Goal: Task Accomplishment & Management: Use online tool/utility

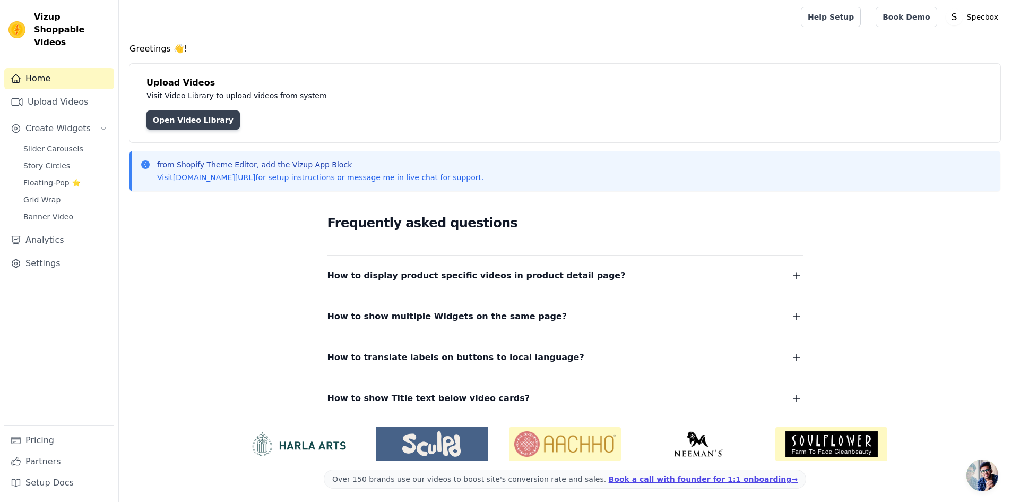
click at [190, 117] on link "Open Video Library" at bounding box center [192, 119] width 93 height 19
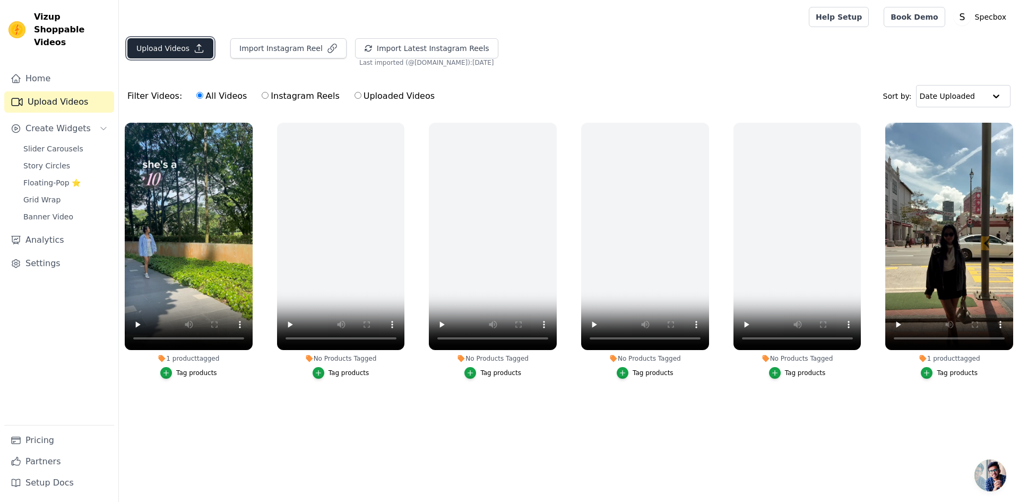
click at [175, 43] on button "Upload Videos" at bounding box center [170, 48] width 86 height 20
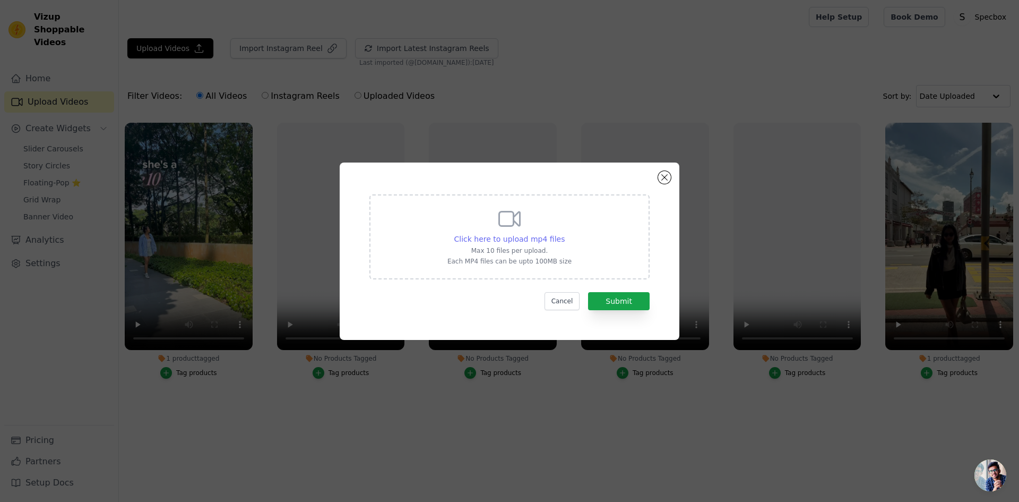
click at [539, 236] on span "Click here to upload mp4 files" at bounding box center [509, 239] width 111 height 8
click at [564, 234] on input "Click here to upload mp4 files Max 10 files per upload. Each MP4 files can be u…" at bounding box center [564, 233] width 1 height 1
type input "C:\fakepath\calynn OG - Trim.mp4"
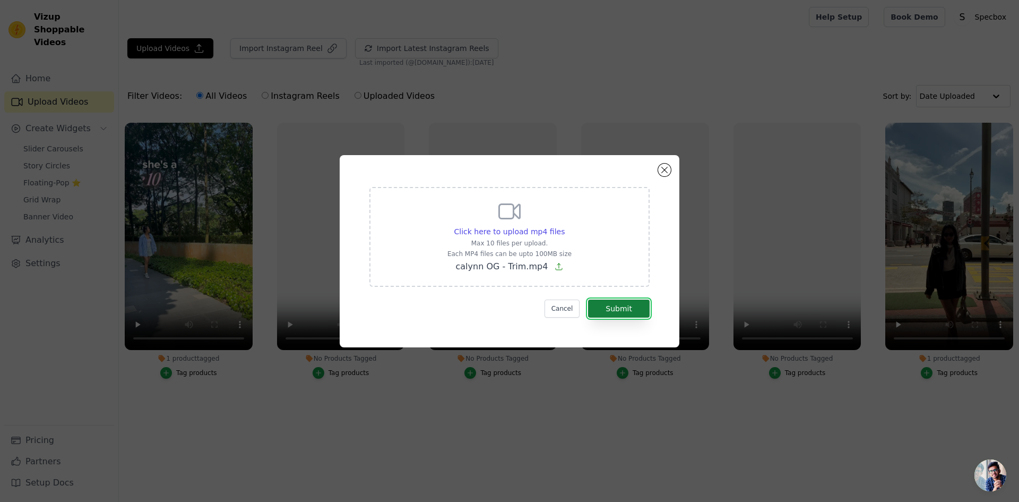
click at [619, 311] on button "Submit" at bounding box center [619, 308] width 62 height 18
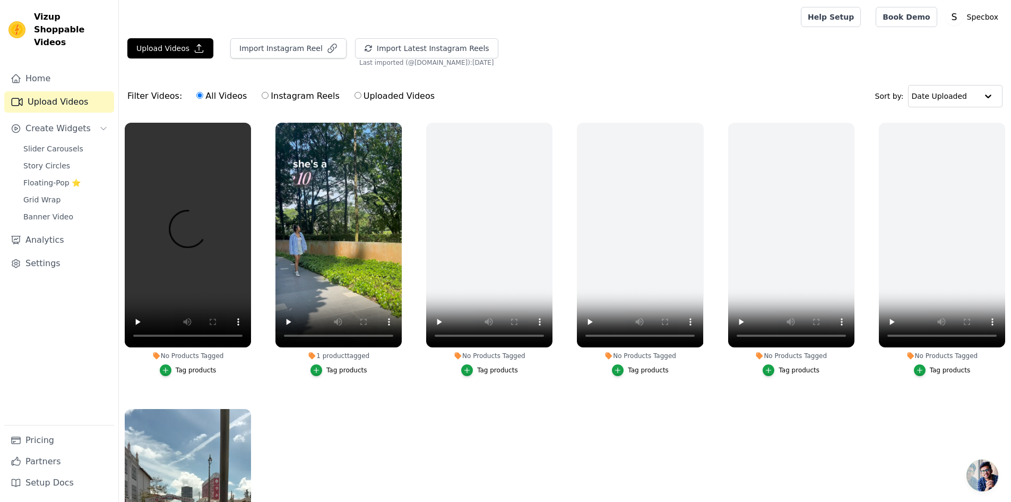
scroll to position [34, 0]
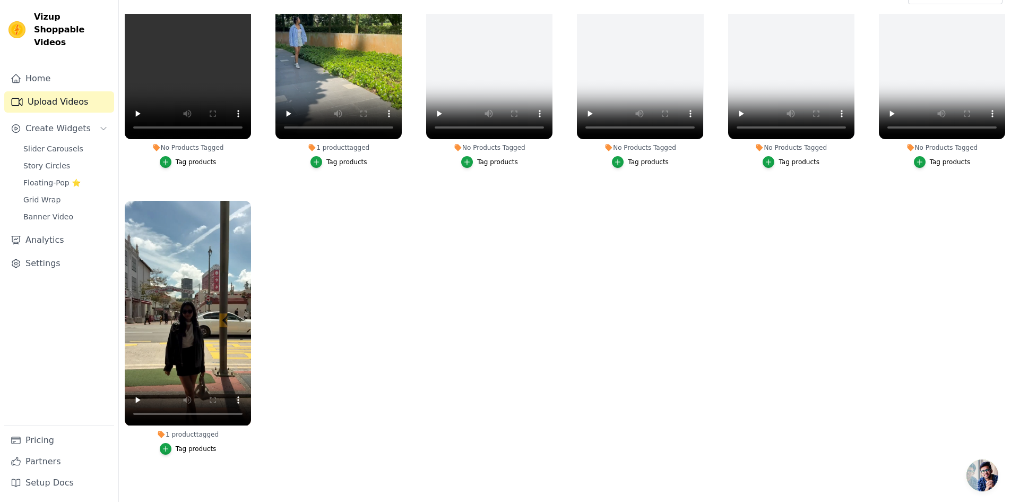
scroll to position [108, 0]
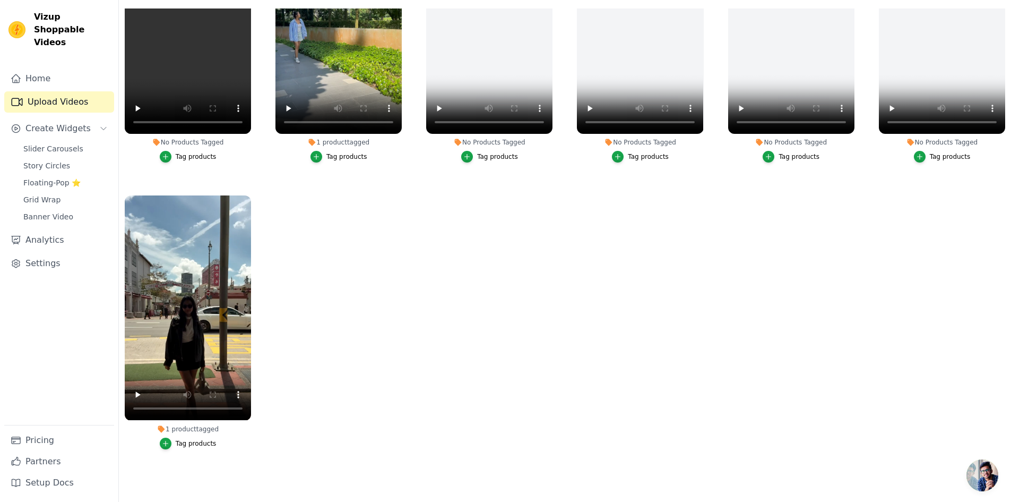
click at [331, 384] on ul "No Products Tagged Tag products 1 product tagged Tag products No Products Tagge…" at bounding box center [565, 242] width 892 height 468
click at [273, 366] on ul "No Products Tagged Tag products 1 product tagged Tag products No Products Tagge…" at bounding box center [565, 242] width 892 height 468
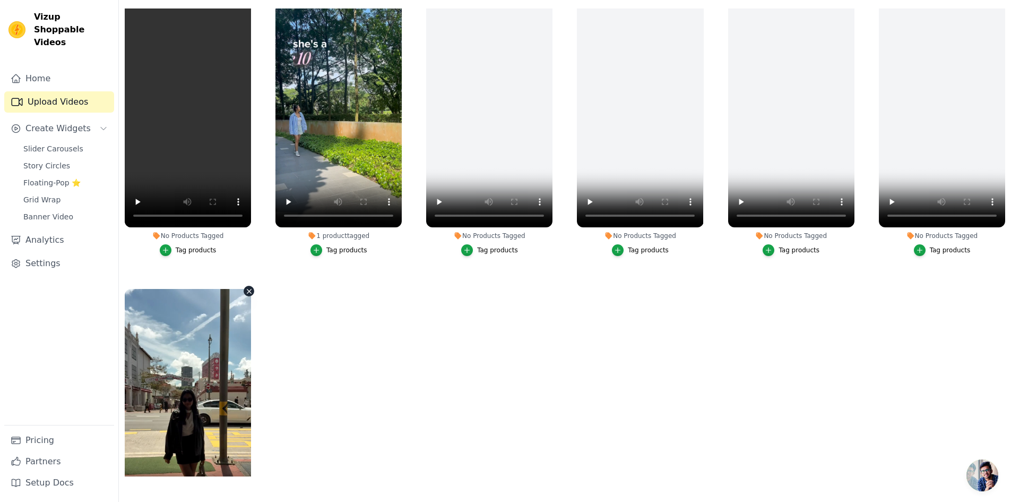
scroll to position [0, 0]
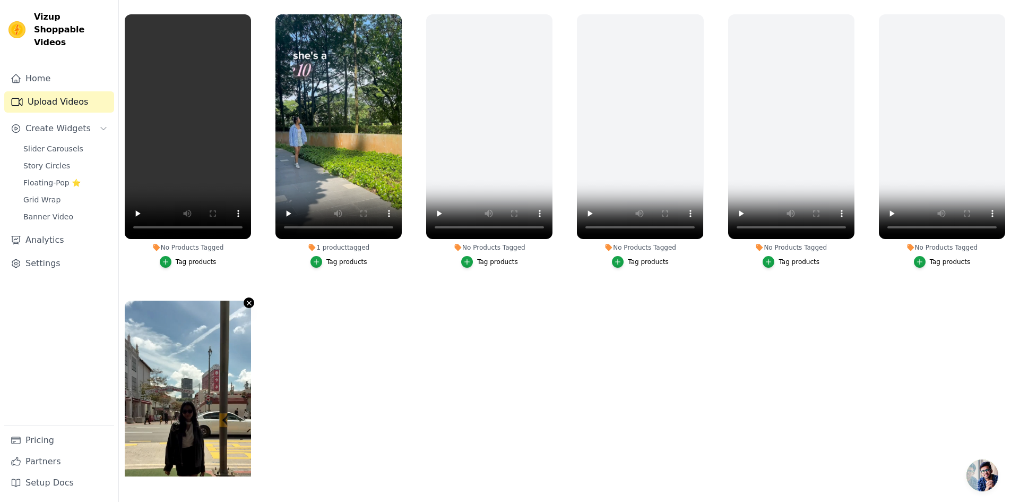
click at [249, 301] on icon "button" at bounding box center [249, 303] width 4 height 4
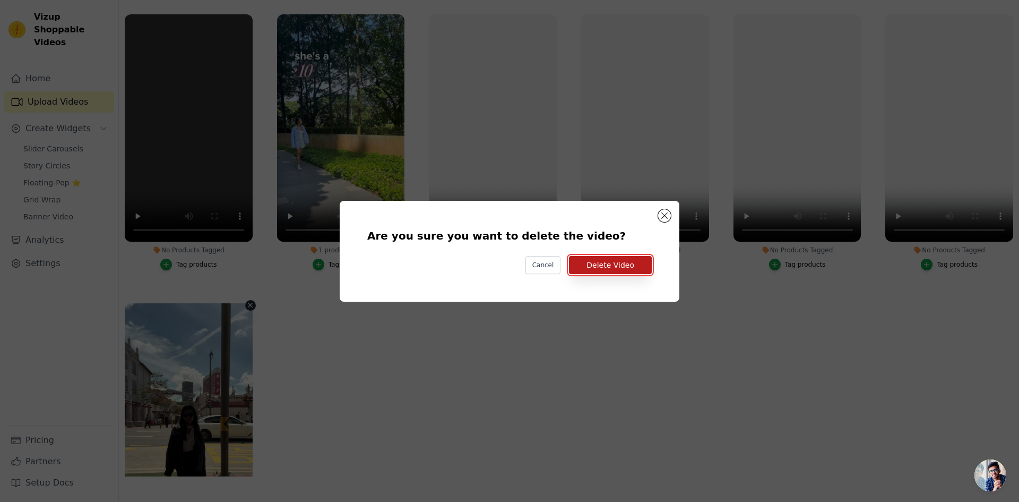
click at [595, 268] on button "Delete Video" at bounding box center [610, 265] width 83 height 18
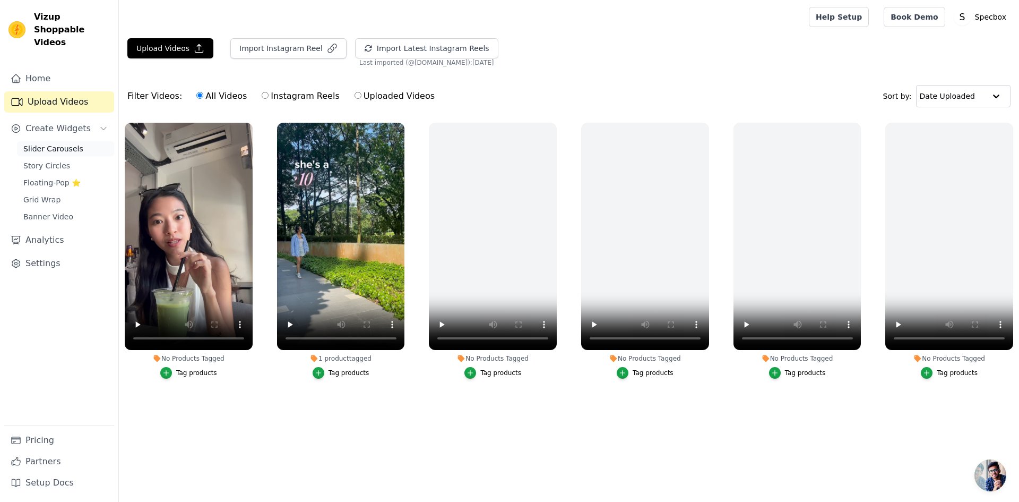
click at [64, 143] on span "Slider Carousels" at bounding box center [53, 148] width 60 height 11
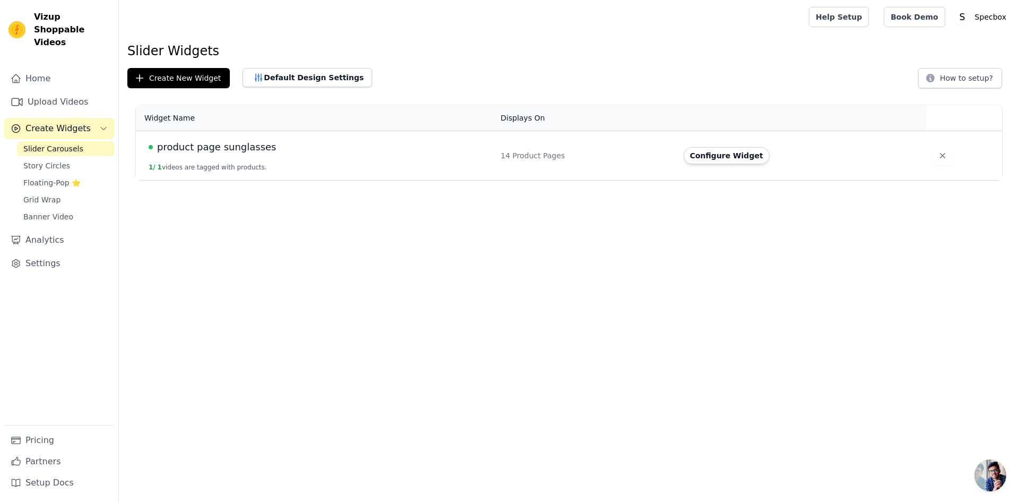
click at [253, 157] on td "product page sunglasses 1 / 1 videos are tagged with products." at bounding box center [315, 155] width 358 height 49
click at [709, 163] on td "Configure Widget" at bounding box center [801, 155] width 249 height 49
click at [710, 163] on button "Configure Widget" at bounding box center [727, 155] width 86 height 17
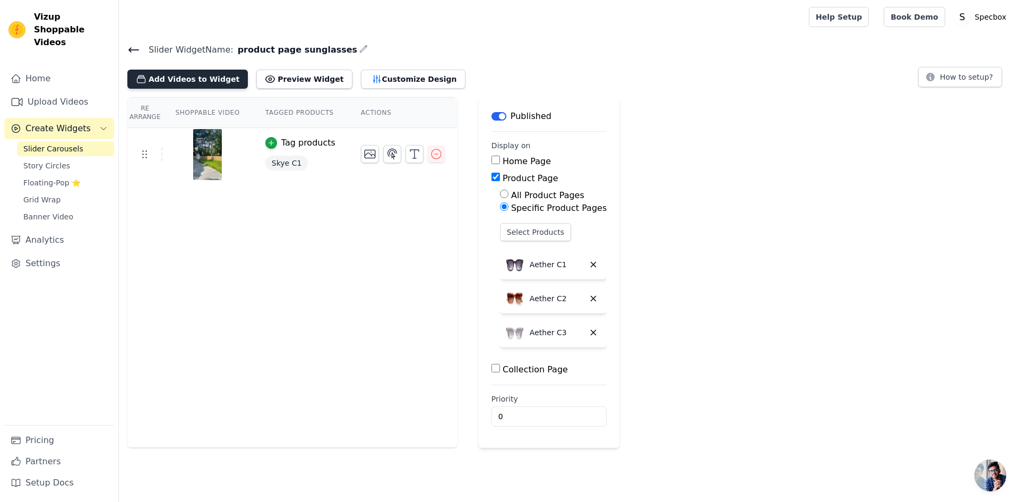
click at [193, 79] on button "Add Videos to Widget" at bounding box center [187, 79] width 120 height 19
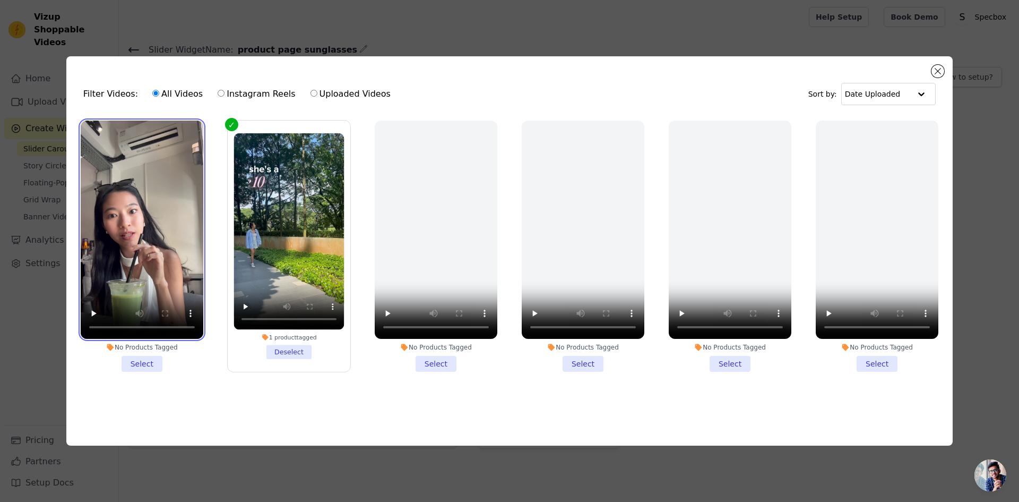
click at [142, 196] on video at bounding box center [142, 229] width 123 height 218
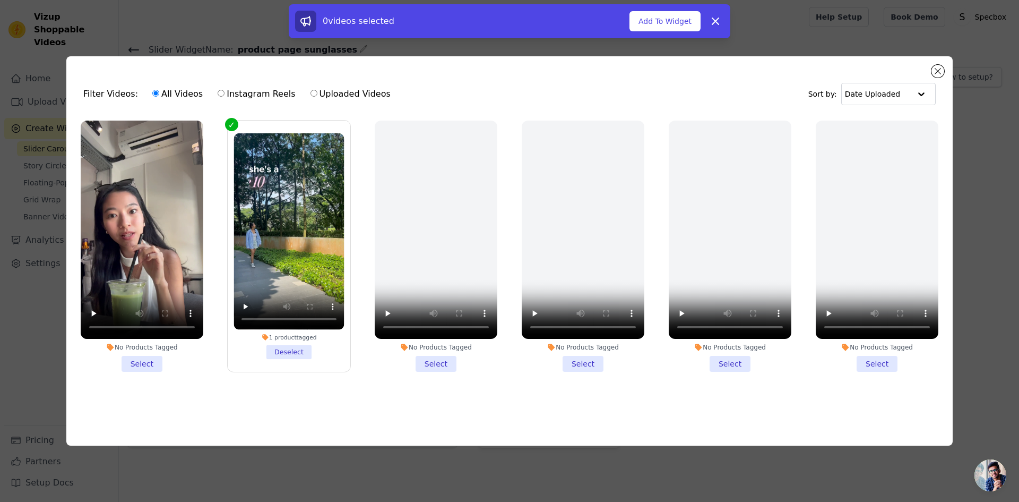
click at [140, 362] on li "No Products Tagged Select" at bounding box center [142, 245] width 123 height 251
click at [0, 0] on input "No Products Tagged Select" at bounding box center [0, 0] width 0 height 0
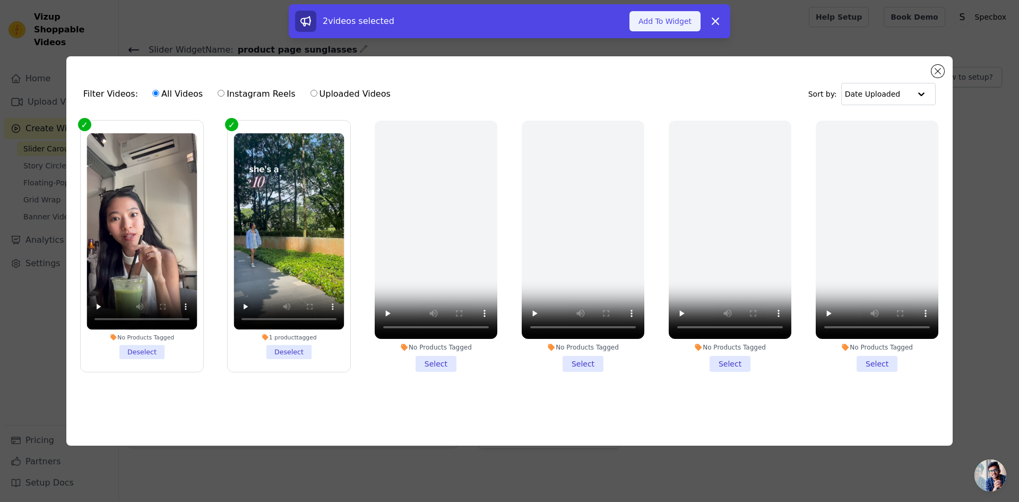
click at [664, 27] on button "Add To Widget" at bounding box center [664, 21] width 71 height 20
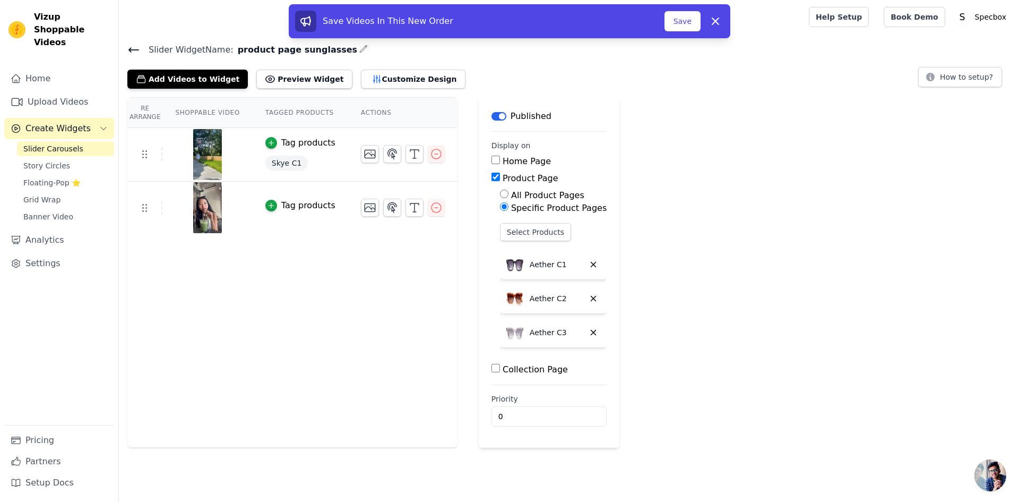
click at [286, 209] on div "Tag products" at bounding box center [308, 205] width 54 height 13
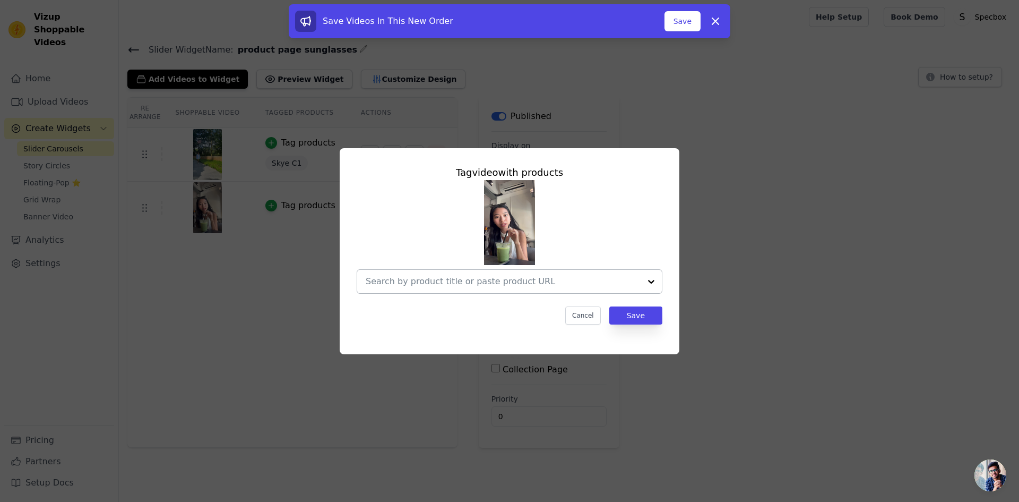
click at [503, 277] on input "text" at bounding box center [503, 281] width 275 height 13
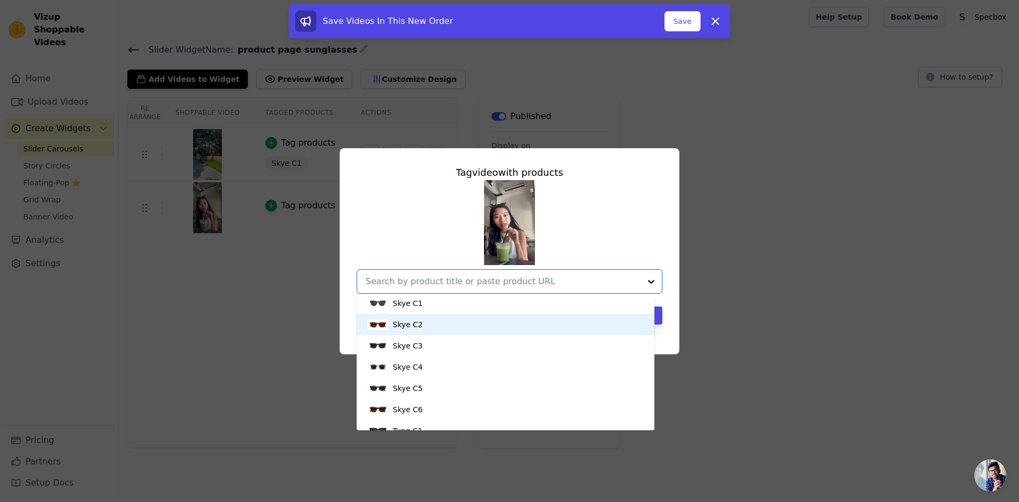
scroll to position [85, 0]
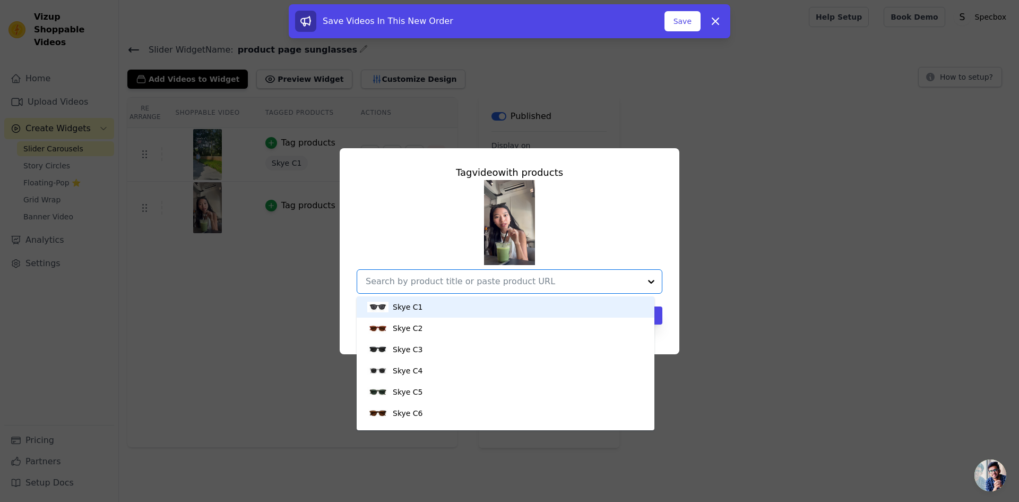
click at [431, 305] on div "Skye C1" at bounding box center [505, 306] width 277 height 21
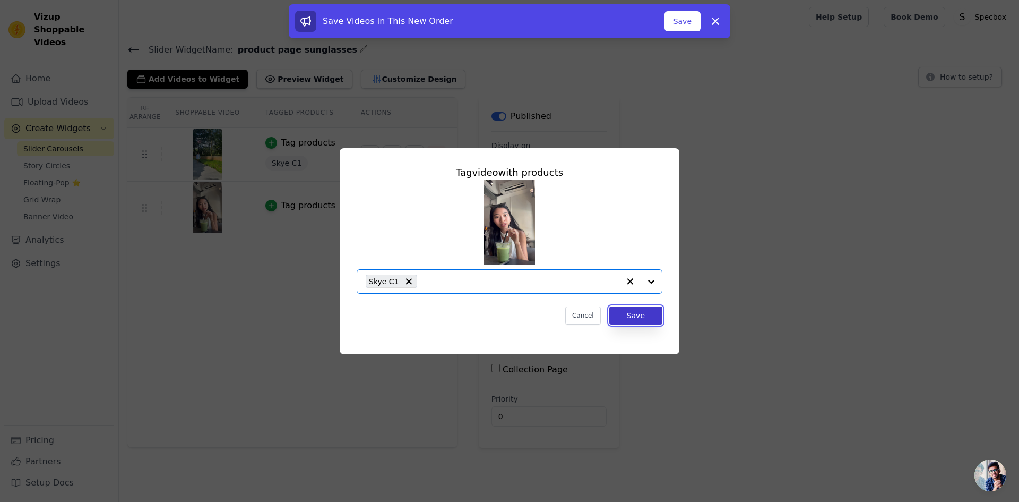
click at [643, 323] on button "Save" at bounding box center [635, 315] width 53 height 18
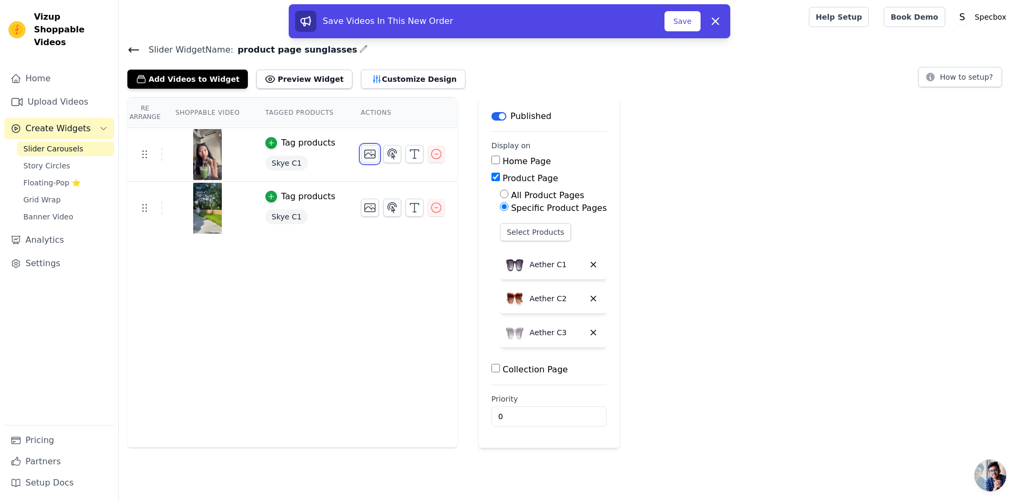
click at [364, 157] on icon "button" at bounding box center [370, 154] width 13 height 13
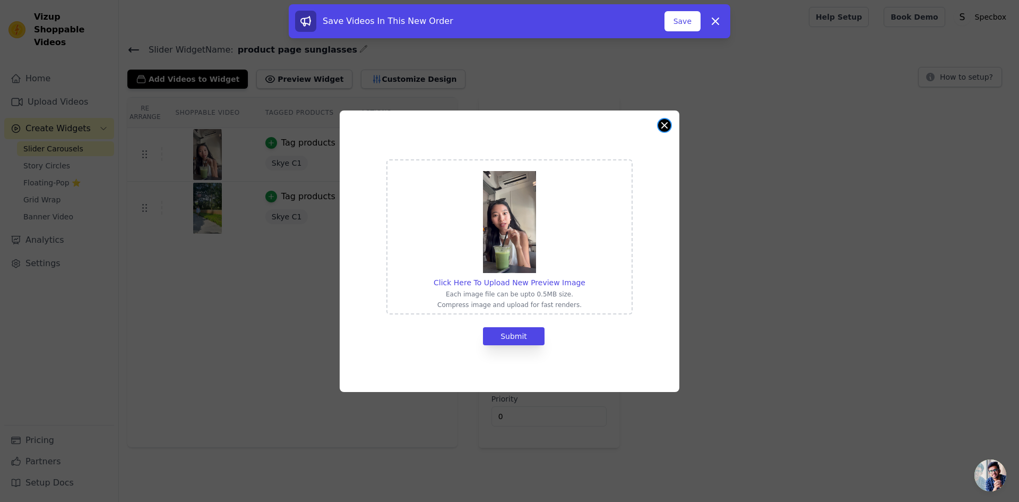
click at [662, 123] on button "Close modal" at bounding box center [664, 125] width 13 height 13
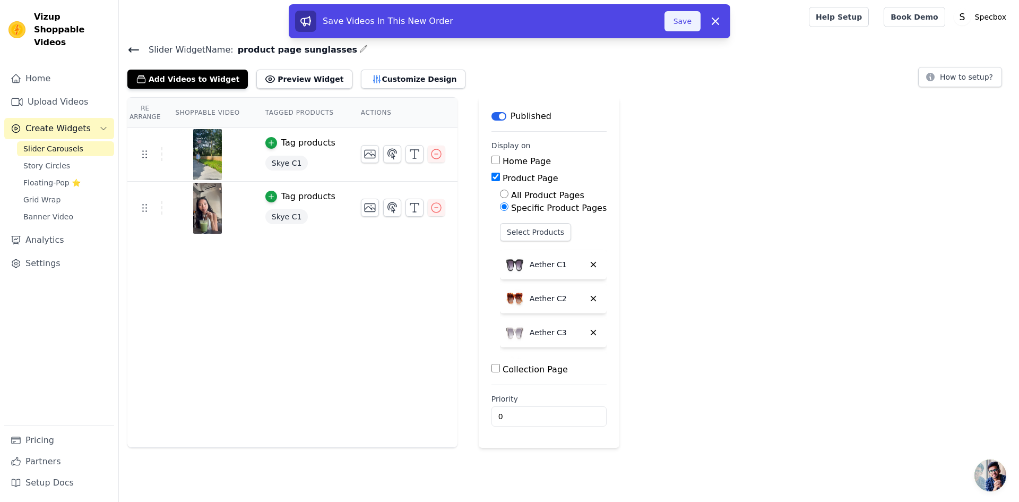
click at [687, 23] on button "Save" at bounding box center [682, 21] width 36 height 20
